Goal: Transaction & Acquisition: Purchase product/service

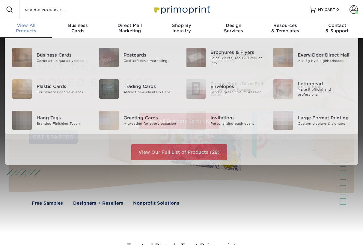
click at [27, 28] on span "View All" at bounding box center [26, 25] width 52 height 5
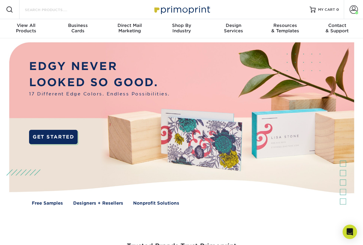
click at [54, 11] on input "Search Products" at bounding box center [53, 9] width 58 height 7
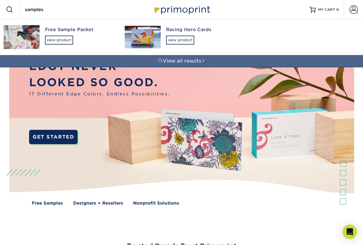
type input "samples"
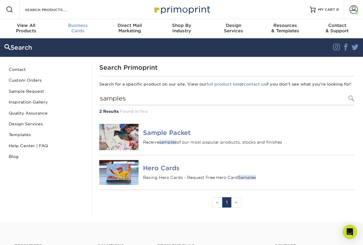
click at [82, 30] on div "Business Cards" at bounding box center [78, 28] width 52 height 11
click at [165, 137] on h4 "Sample Packet" at bounding box center [248, 132] width 211 height 7
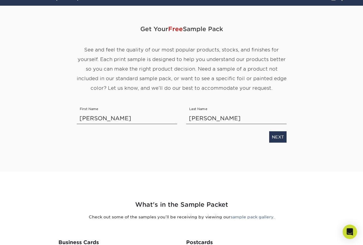
scroll to position [43, 0]
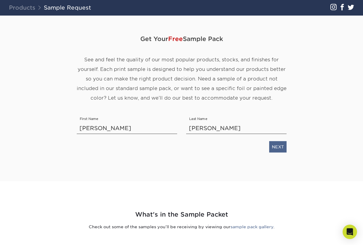
click at [282, 145] on link "NEXT" at bounding box center [277, 146] width 17 height 11
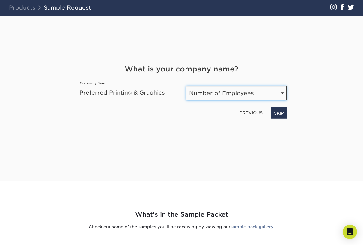
select select "1-10"
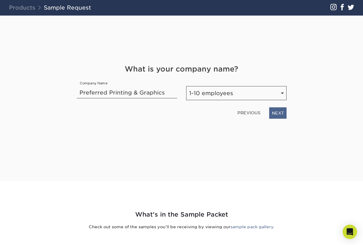
click at [278, 114] on link "NEXT" at bounding box center [277, 112] width 17 height 11
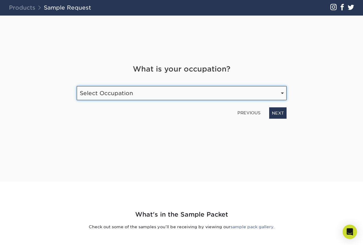
select select "Print"
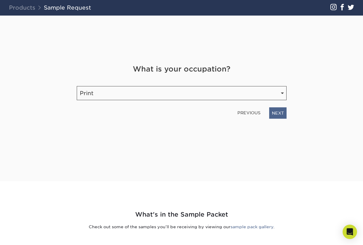
click at [276, 112] on link "NEXT" at bounding box center [277, 112] width 17 height 11
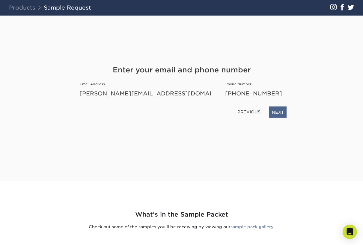
click at [283, 111] on link "NEXT" at bounding box center [277, 111] width 17 height 11
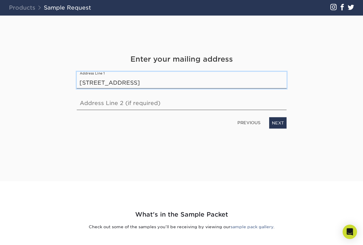
type input "3825 Investment Lane"
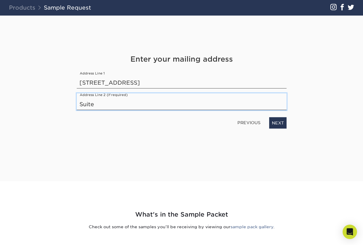
type input "Suite 2"
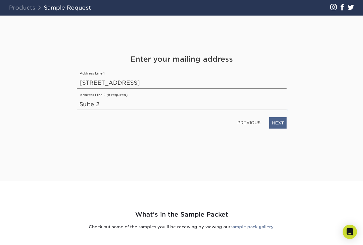
click at [282, 122] on link "NEXT" at bounding box center [277, 122] width 17 height 11
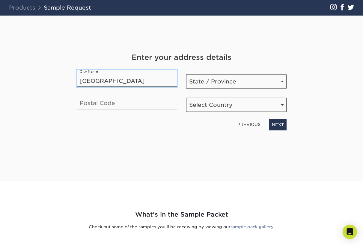
type input "West Palm Beach"
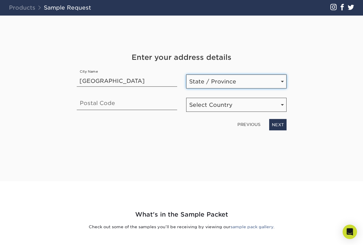
select select "FL"
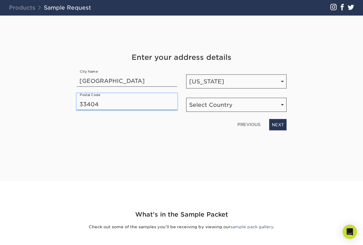
type input "33404"
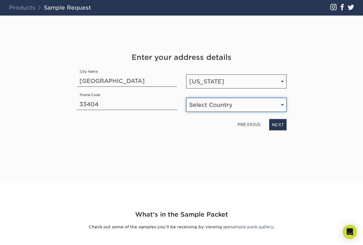
select select "US"
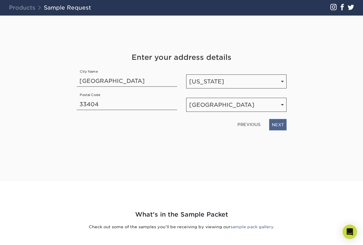
click at [277, 124] on link "NEXT" at bounding box center [277, 124] width 17 height 11
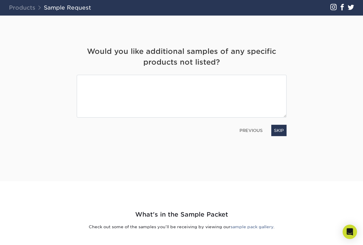
click at [279, 132] on link "SKIP" at bounding box center [278, 130] width 15 height 11
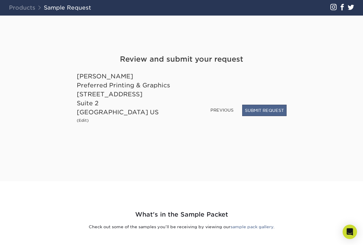
click at [269, 108] on button "SUBMIT REQUEST" at bounding box center [264, 110] width 44 height 11
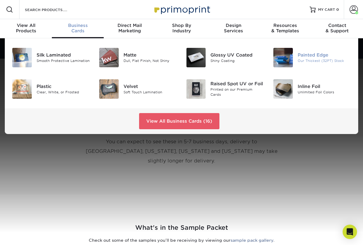
click at [304, 55] on div "Painted Edge" at bounding box center [324, 55] width 54 height 7
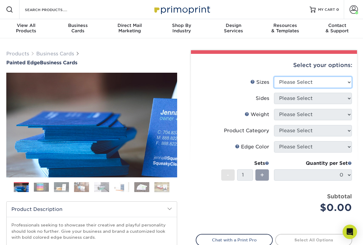
select select "2.00x3.50"
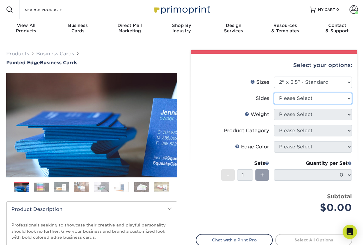
select select "13abbda7-1d64-4f25-8bb2-c179b224825d"
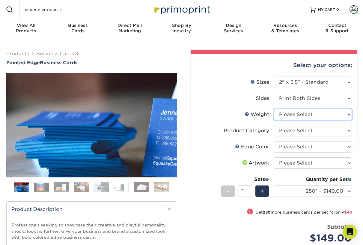
select select "32PTUC"
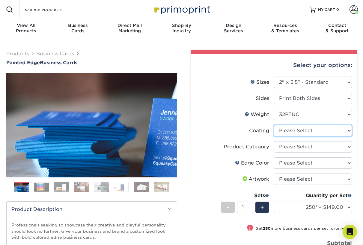
select select "3e7618de-abca-4bda-9f97-8b9129e913d8"
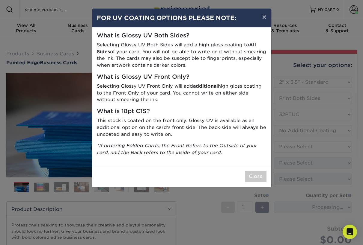
click at [250, 173] on button "Close" at bounding box center [256, 176] width 22 height 11
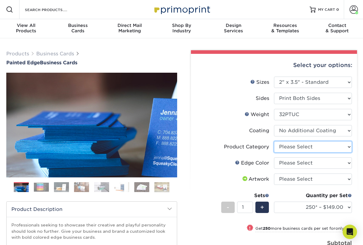
select select "3b5148f1-0588-4f88-a218-97bcfdce65c1"
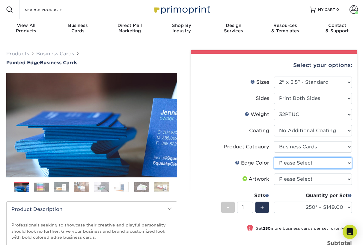
select select "34794e23-ba15-445e-813c-341542a5462f"
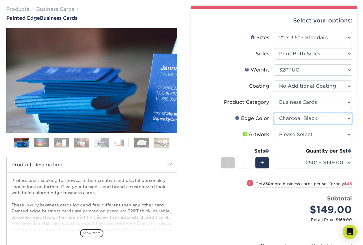
scroll to position [52, 0]
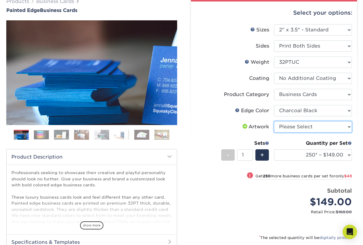
select select "upload"
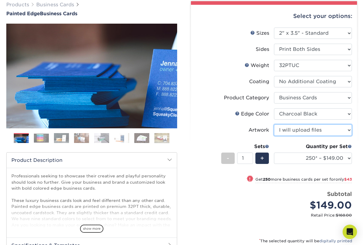
scroll to position [47, 0]
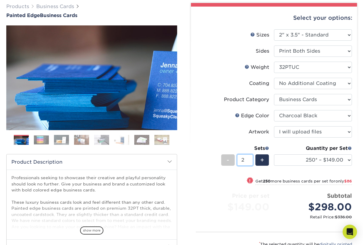
click at [249, 158] on input "2" at bounding box center [245, 160] width 16 height 11
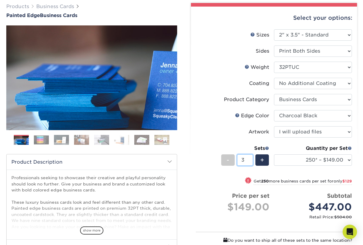
click at [249, 158] on input "3" at bounding box center [245, 160] width 16 height 11
type input "4"
click at [249, 158] on input "4" at bounding box center [245, 160] width 16 height 11
click at [225, 140] on li "Artwork Please Select I will upload files I need a design - $100" at bounding box center [274, 134] width 156 height 16
click at [39, 140] on img at bounding box center [41, 139] width 15 height 9
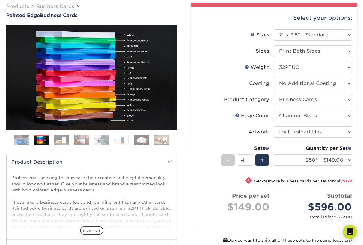
click at [64, 140] on img at bounding box center [61, 140] width 15 height 10
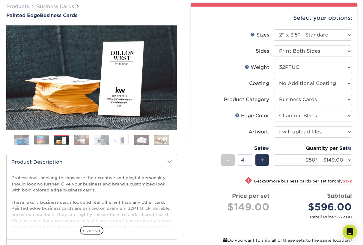
click at [84, 141] on img at bounding box center [81, 140] width 15 height 10
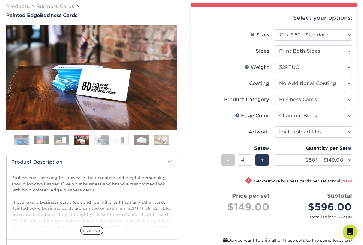
click at [105, 142] on img at bounding box center [101, 140] width 15 height 10
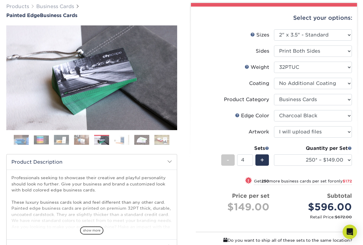
click at [123, 142] on img at bounding box center [121, 140] width 15 height 10
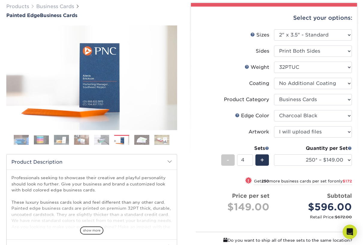
click at [143, 141] on img at bounding box center [141, 140] width 15 height 10
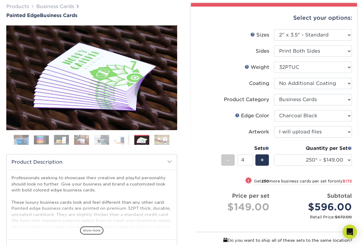
click at [163, 141] on img at bounding box center [161, 140] width 15 height 10
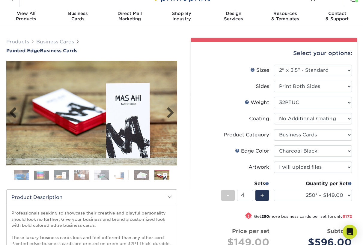
scroll to position [13, 0]
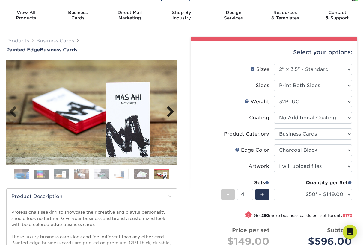
click at [169, 112] on link "Next" at bounding box center [168, 112] width 12 height 12
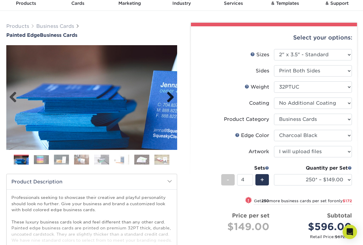
scroll to position [37, 0]
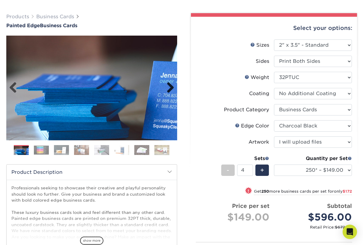
click at [170, 86] on link "Next" at bounding box center [168, 88] width 12 height 12
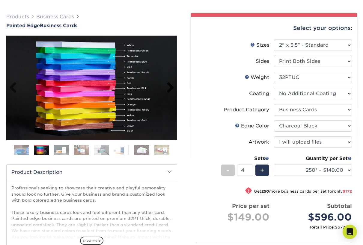
click at [170, 88] on link "Next" at bounding box center [168, 88] width 12 height 12
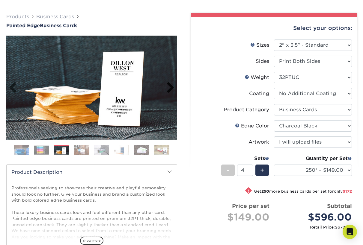
click at [170, 88] on link "Next" at bounding box center [168, 88] width 12 height 12
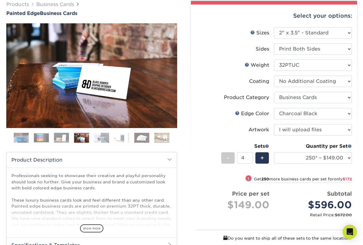
scroll to position [51, 0]
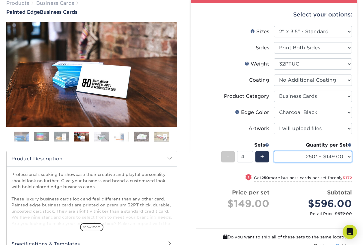
select select "500* – $192.00"
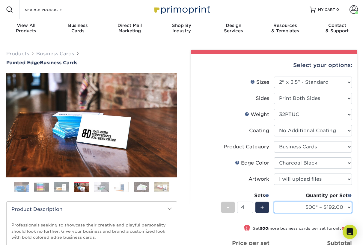
scroll to position [0, 0]
